Goal: Information Seeking & Learning: Learn about a topic

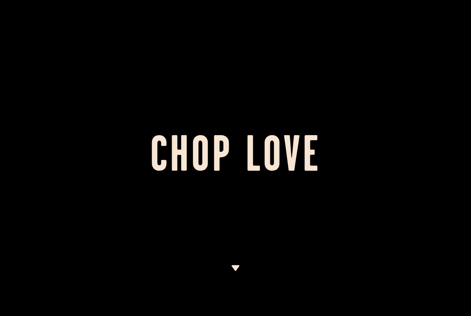
click at [235, 268] on img at bounding box center [235, 268] width 9 height 6
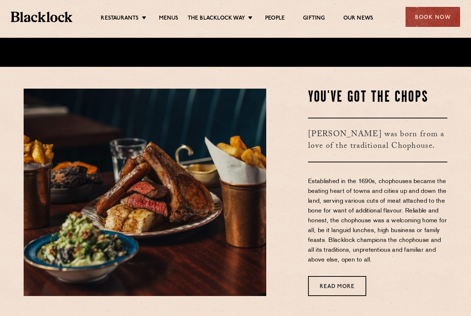
scroll to position [278, 0]
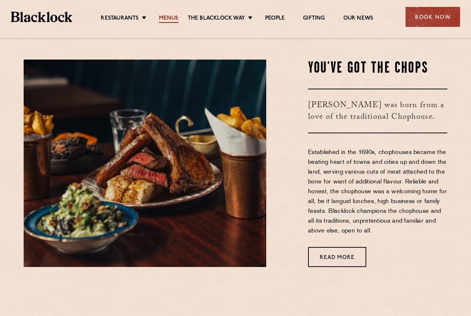
click at [164, 18] on link "Menus" at bounding box center [169, 19] width 20 height 8
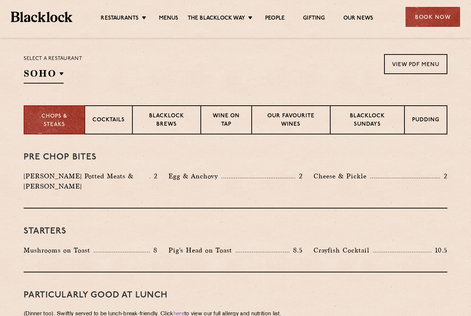
scroll to position [237, 0]
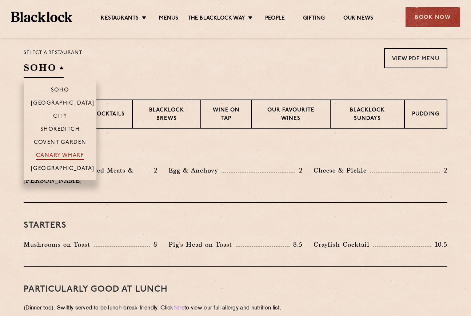
click at [68, 155] on p "Canary Wharf" at bounding box center [60, 156] width 48 height 7
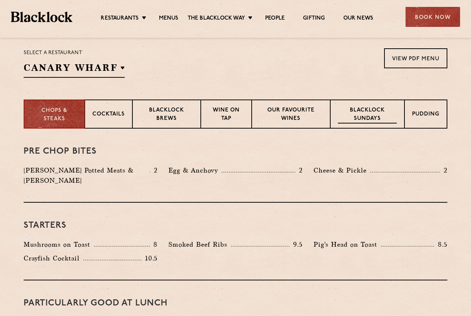
click at [376, 119] on p "Blacklock Sundays" at bounding box center [367, 115] width 59 height 17
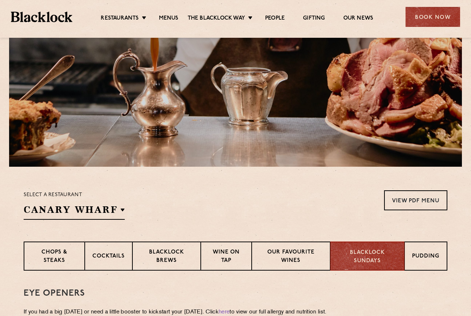
scroll to position [68, 0]
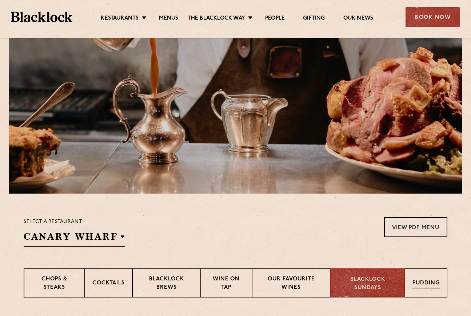
click at [430, 284] on p "Pudding" at bounding box center [425, 284] width 27 height 9
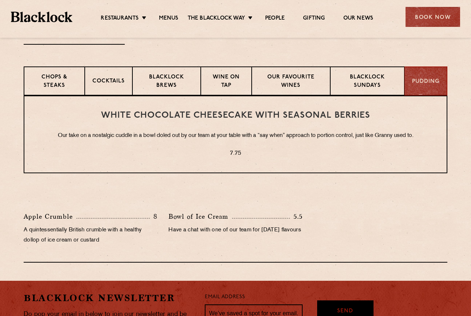
scroll to position [274, 0]
